Goal: Transaction & Acquisition: Purchase product/service

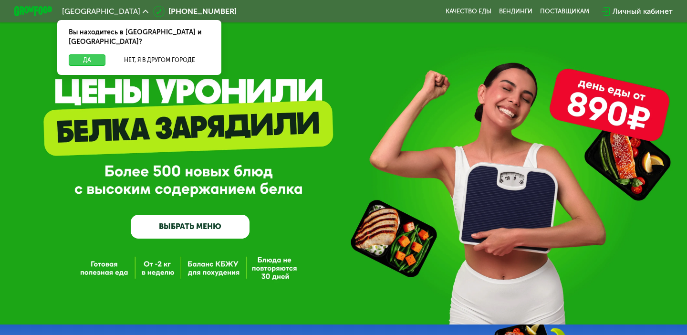
click at [95, 54] on button "Да" at bounding box center [87, 59] width 37 height 11
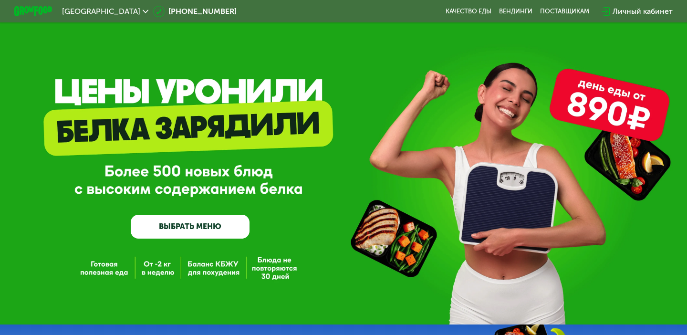
click at [174, 224] on link "ВЫБРАТЬ МЕНЮ" at bounding box center [190, 227] width 119 height 24
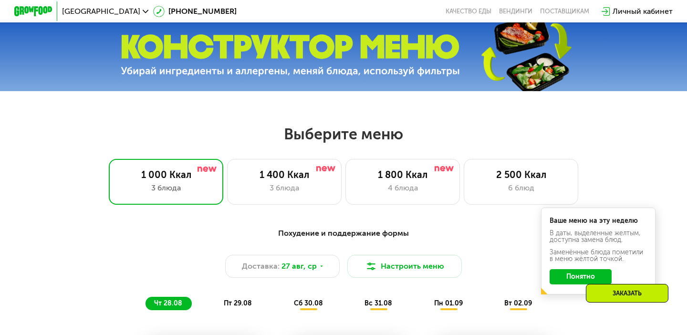
scroll to position [407, 0]
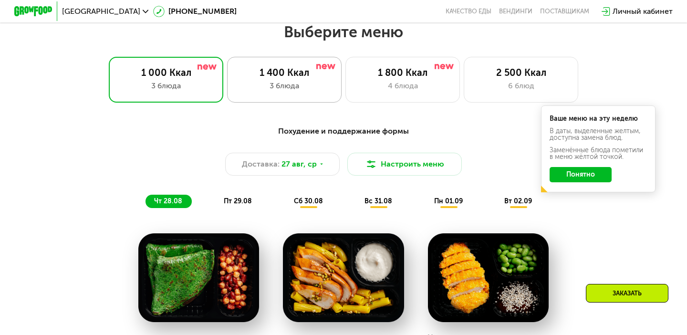
click at [345, 78] on div "1 400 Ккал 3 блюда" at bounding box center [402, 80] width 115 height 46
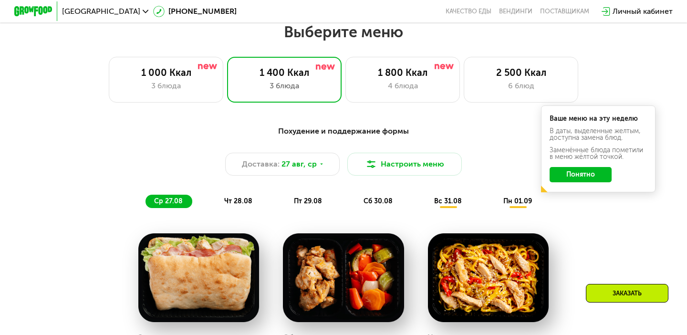
click at [575, 174] on button "Понятно" at bounding box center [581, 174] width 62 height 15
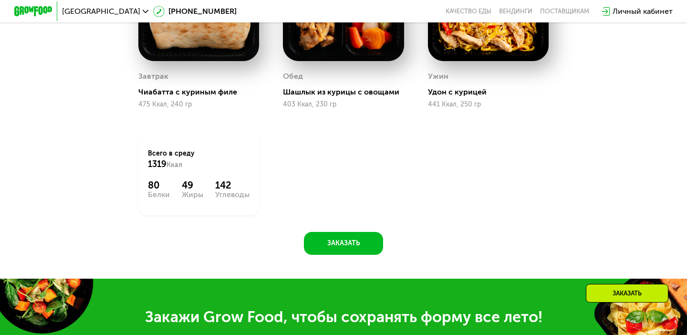
scroll to position [668, 0]
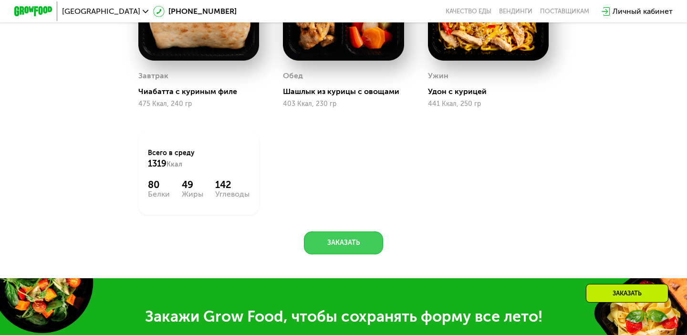
click at [369, 245] on button "Заказать" at bounding box center [343, 242] width 79 height 23
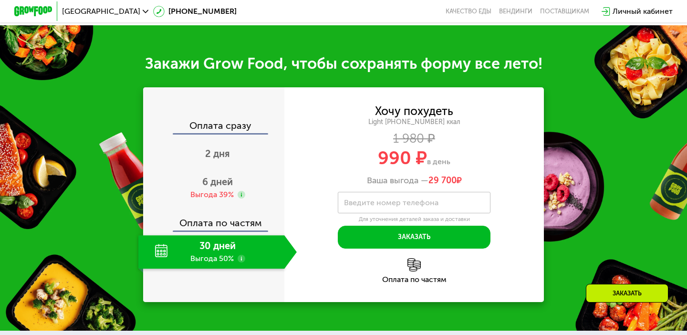
scroll to position [946, 0]
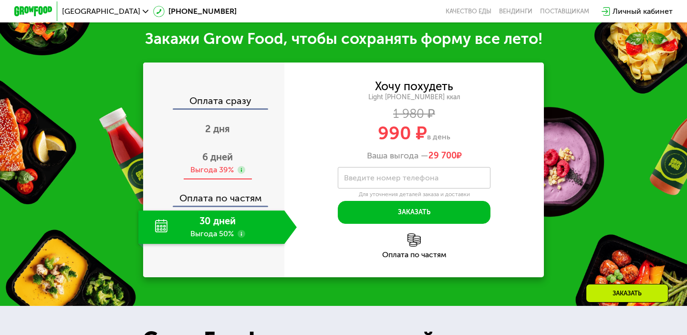
click at [224, 152] on span "6 дней" at bounding box center [217, 156] width 31 height 11
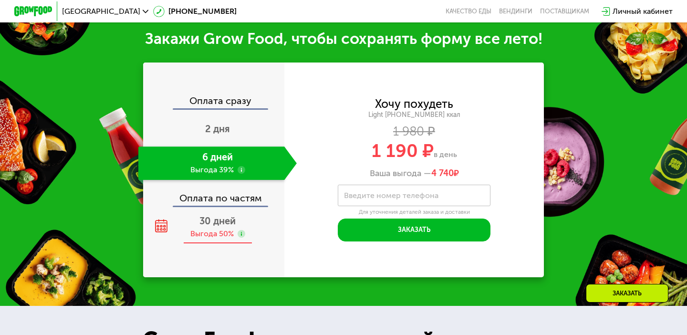
click at [223, 229] on div "Выгода 50%" at bounding box center [211, 234] width 43 height 10
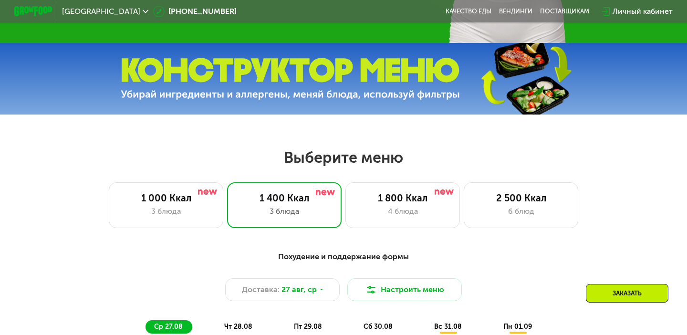
scroll to position [279, 0]
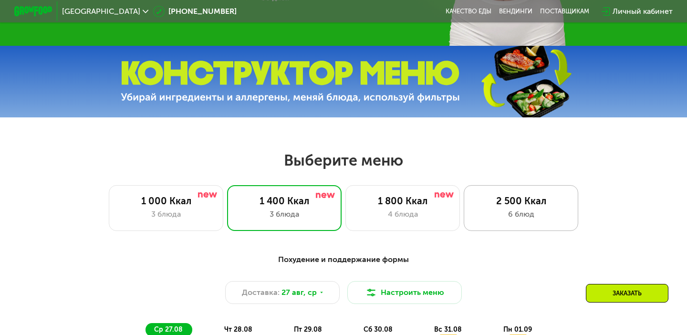
click at [538, 214] on div "6 блюд" at bounding box center [521, 213] width 94 height 11
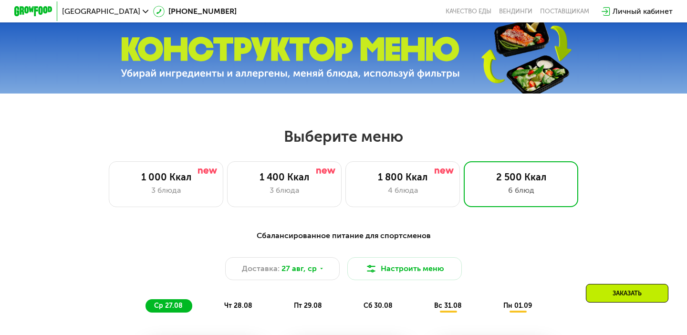
scroll to position [267, 0]
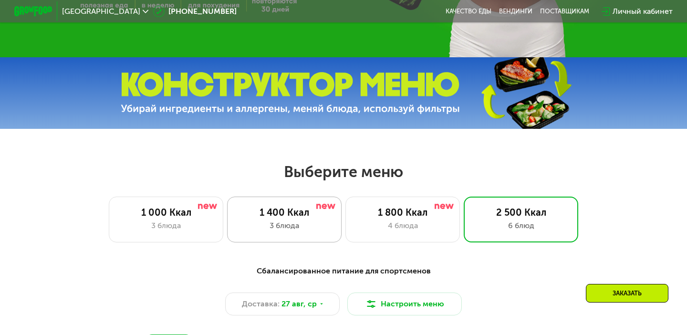
click at [284, 213] on div "1 400 Ккал" at bounding box center [284, 212] width 94 height 11
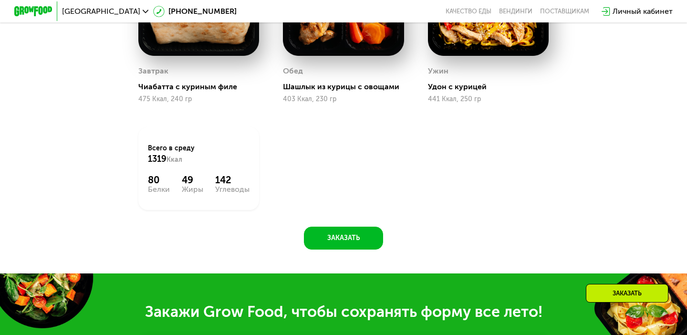
scroll to position [705, 0]
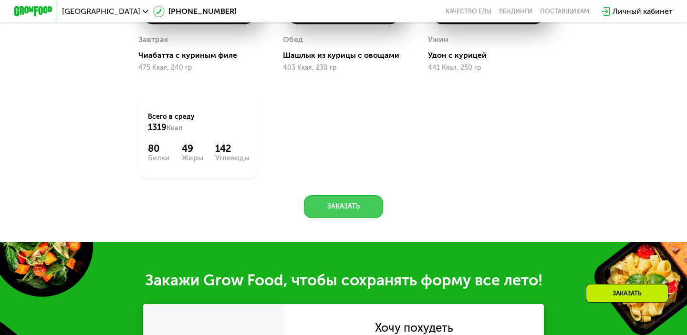
click at [363, 206] on button "Заказать" at bounding box center [343, 206] width 79 height 23
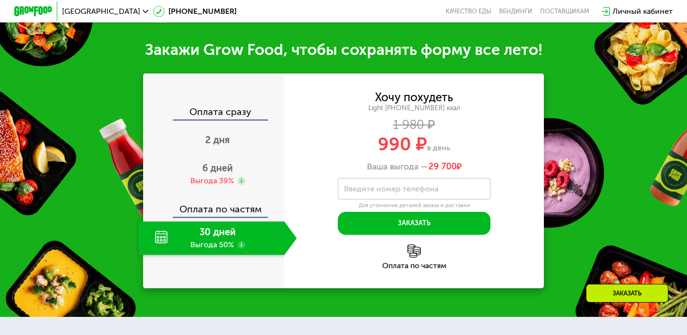
scroll to position [946, 0]
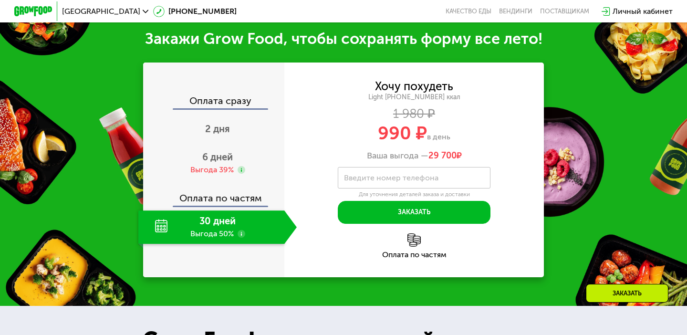
click at [378, 177] on label "Введите номер телефона" at bounding box center [391, 177] width 94 height 5
click at [378, 177] on input "Введите номер телефона" at bounding box center [414, 177] width 153 height 21
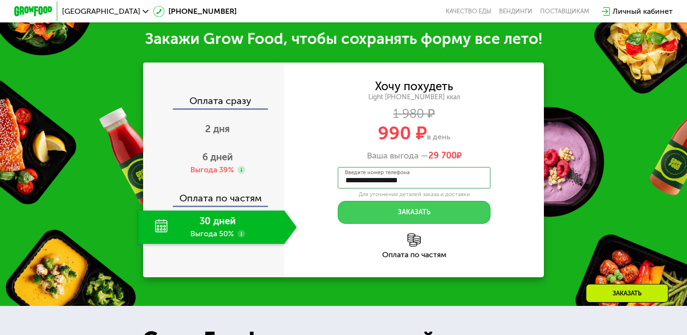
type input "**********"
click at [403, 210] on button "Заказать" at bounding box center [414, 212] width 153 height 23
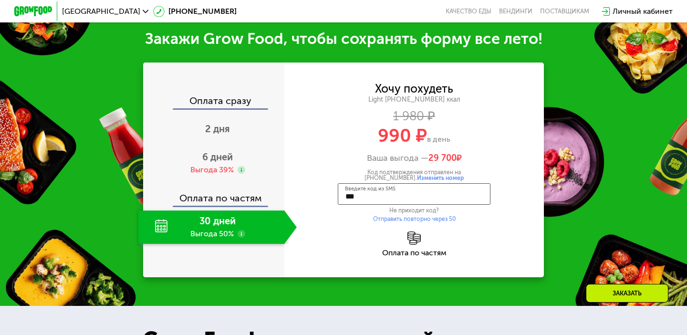
type input "****"
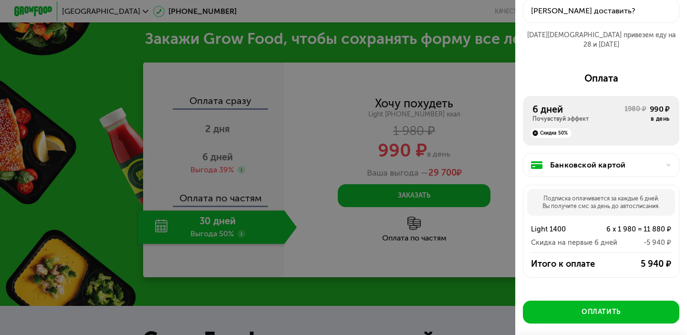
scroll to position [52, 0]
